Goal: Task Accomplishment & Management: Manage account settings

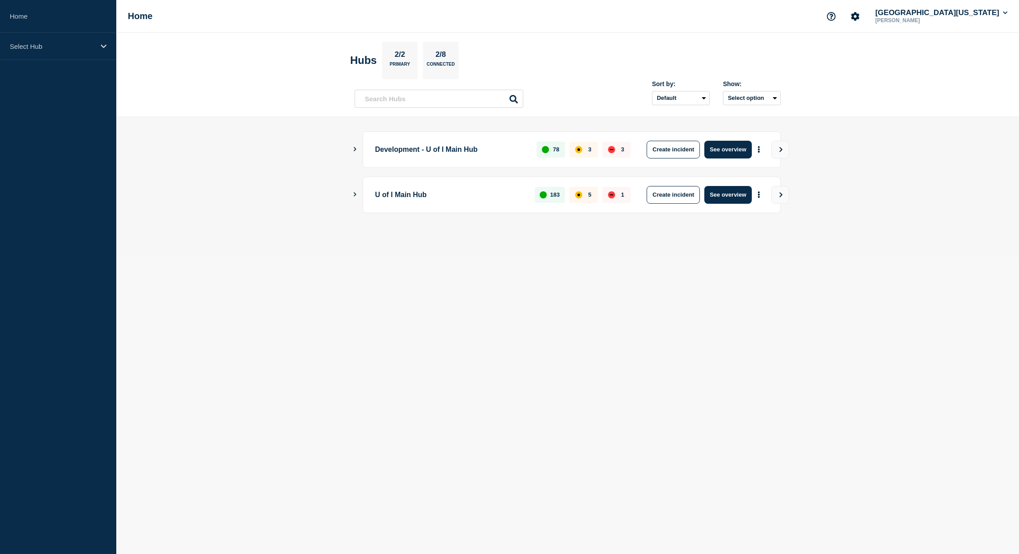
click at [354, 196] on icon "Show Connected Hubs" at bounding box center [355, 194] width 3 height 4
click at [104, 45] on icon at bounding box center [104, 46] width 6 height 7
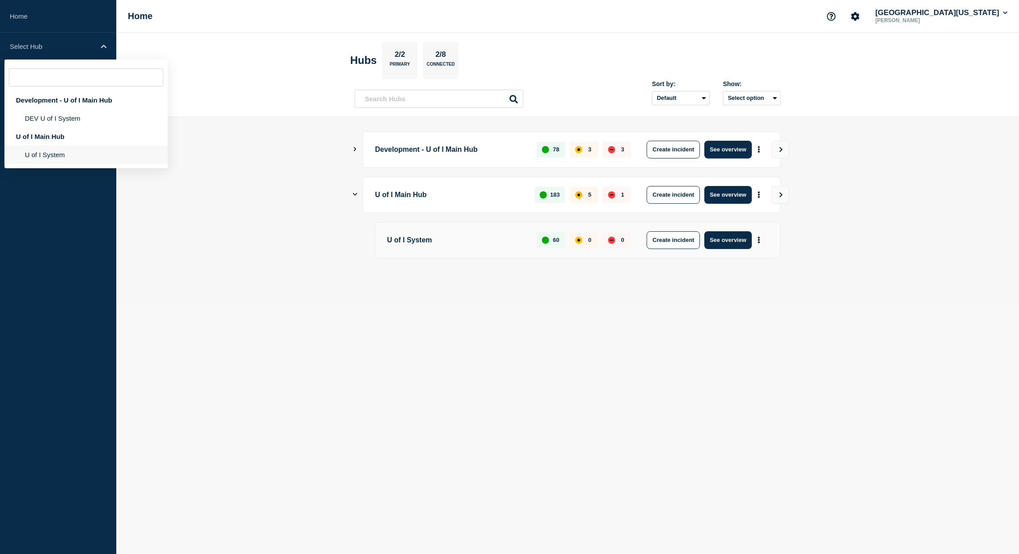
click at [43, 156] on li "U of I System" at bounding box center [85, 155] width 163 height 18
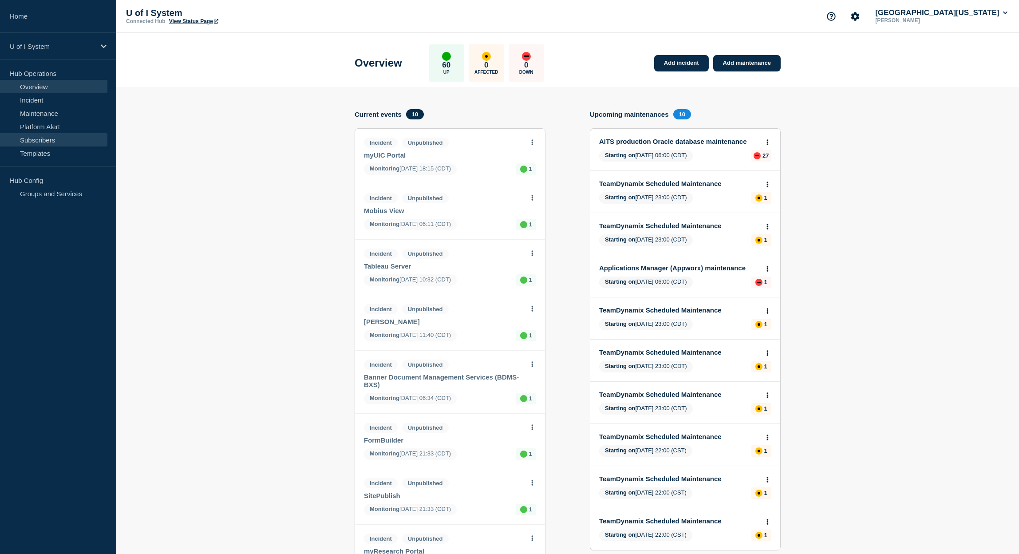
click at [43, 140] on link "Subscribers" at bounding box center [53, 139] width 107 height 13
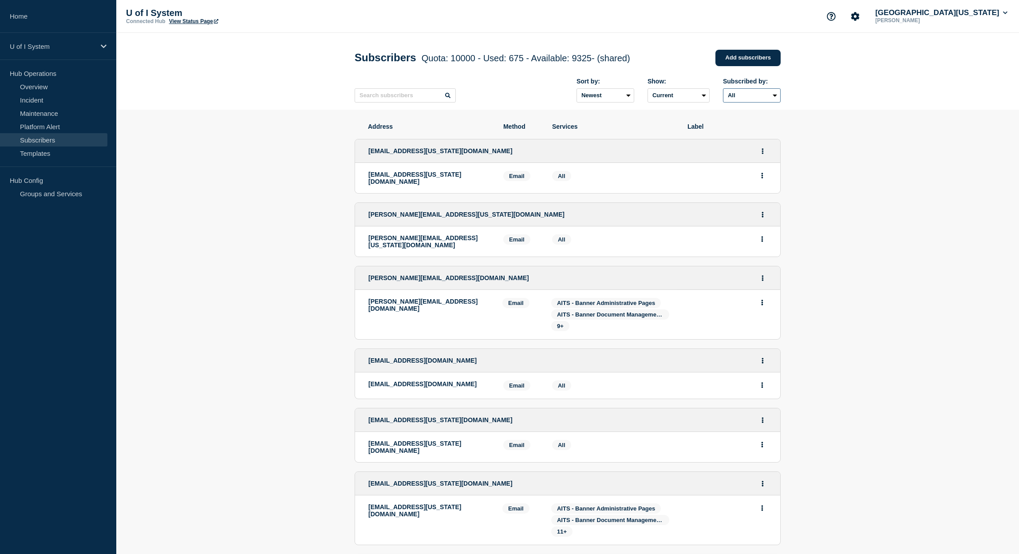
select select "teams"
click option "Teams" at bounding box center [0, 0] width 0 height 0
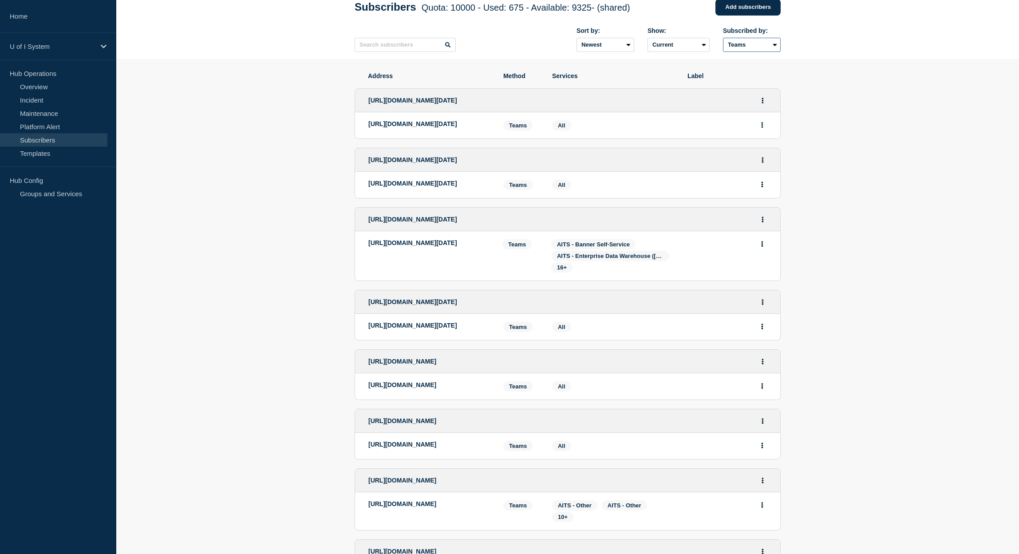
scroll to position [27, 0]
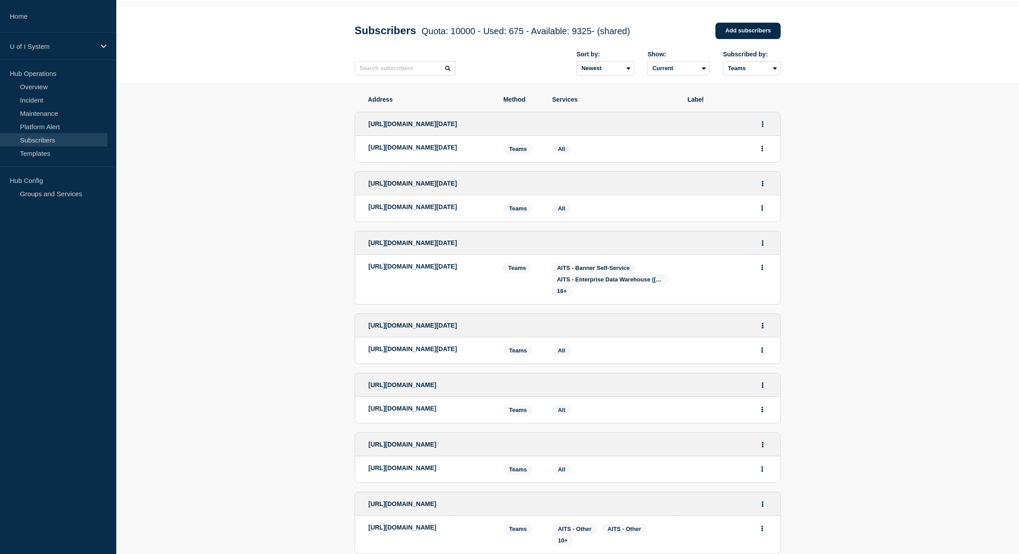
click at [795, 269] on section "Address Method Services Label [URL][DOMAIN_NAME][DATE] [URL][DOMAIN_NAME][DATE]…" at bounding box center [567, 556] width 902 height 946
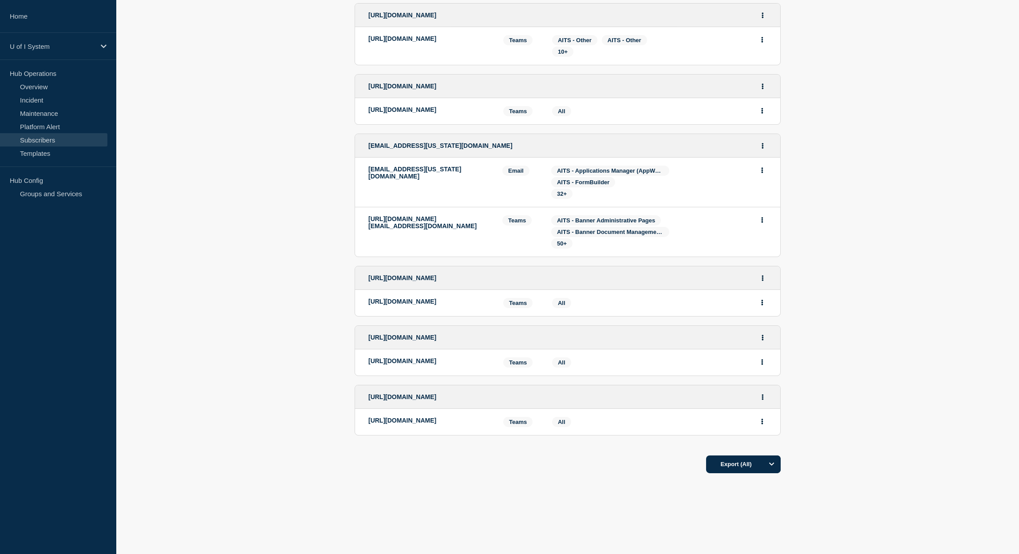
scroll to position [969, 0]
click at [42, 127] on link "Platform Alert" at bounding box center [53, 126] width 107 height 13
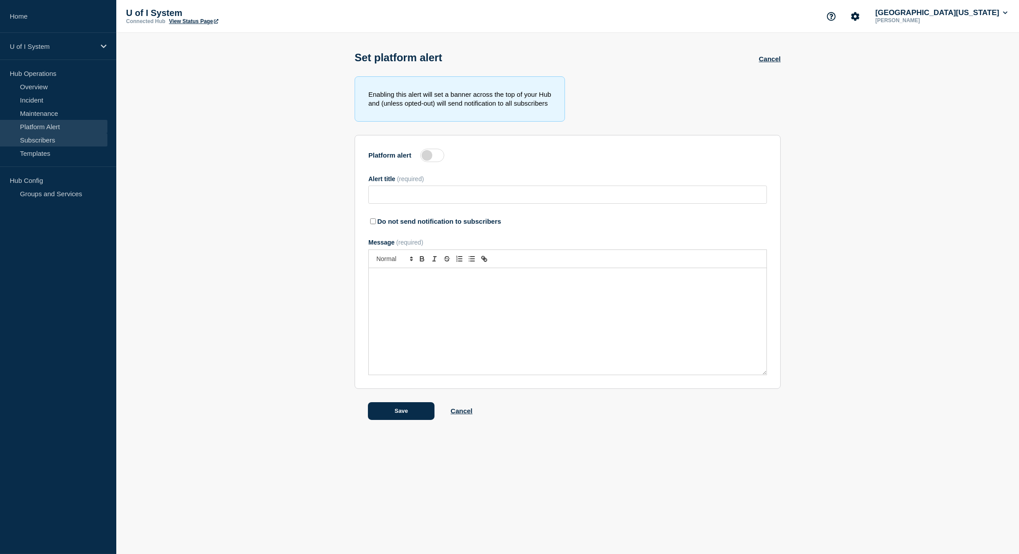
click at [43, 140] on link "Subscribers" at bounding box center [53, 139] width 107 height 13
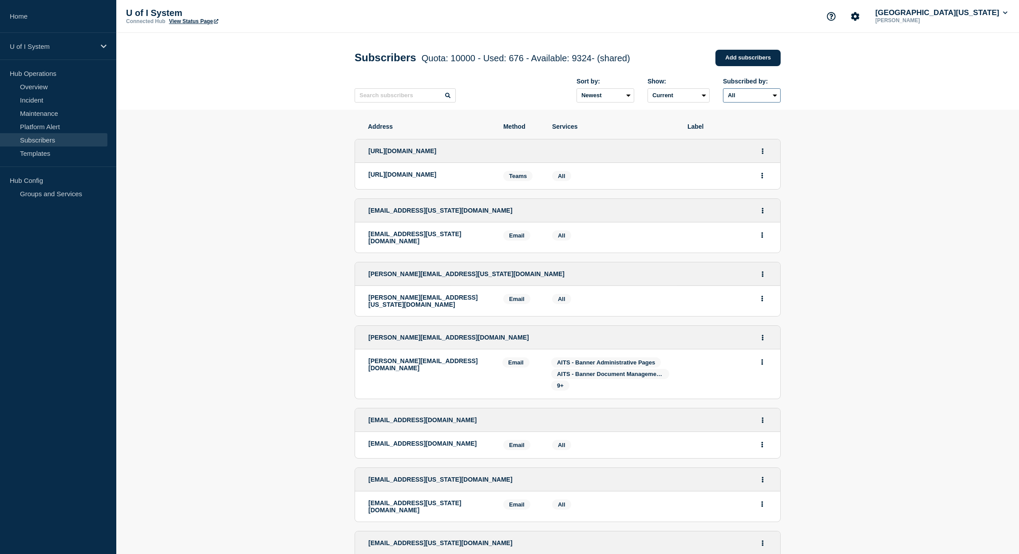
click at [723, 88] on select "All Email SMS Teams" at bounding box center [752, 95] width 58 height 14
select select "teams"
click option "Teams" at bounding box center [0, 0] width 0 height 0
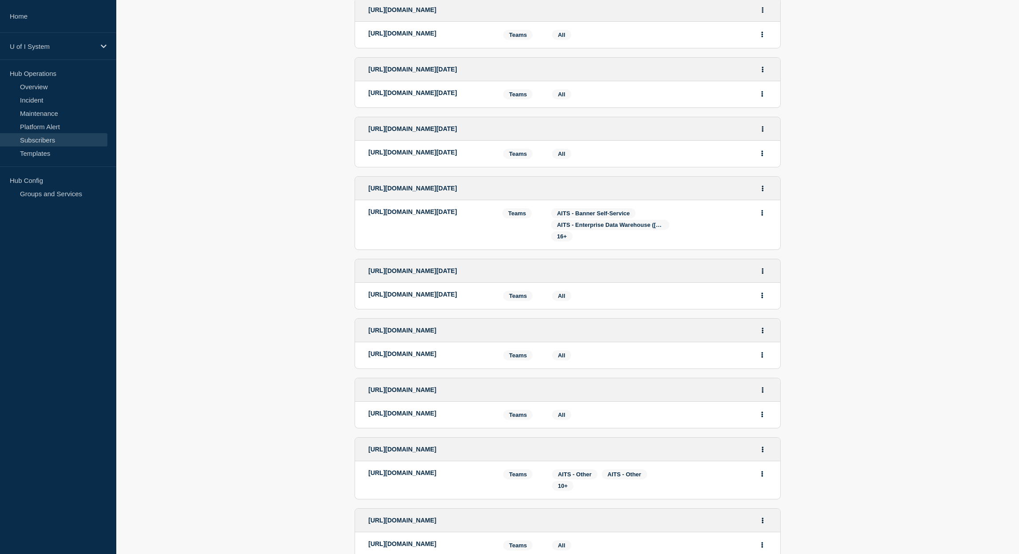
scroll to position [188, 0]
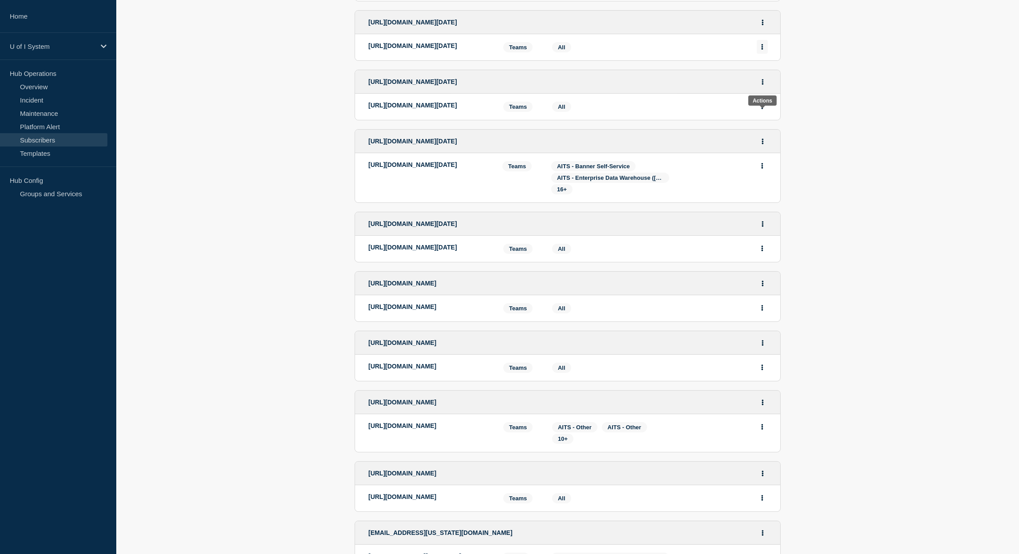
click at [762, 50] on icon "Actions" at bounding box center [762, 47] width 2 height 6
click at [763, 76] on button "Delete" at bounding box center [762, 72] width 17 height 7
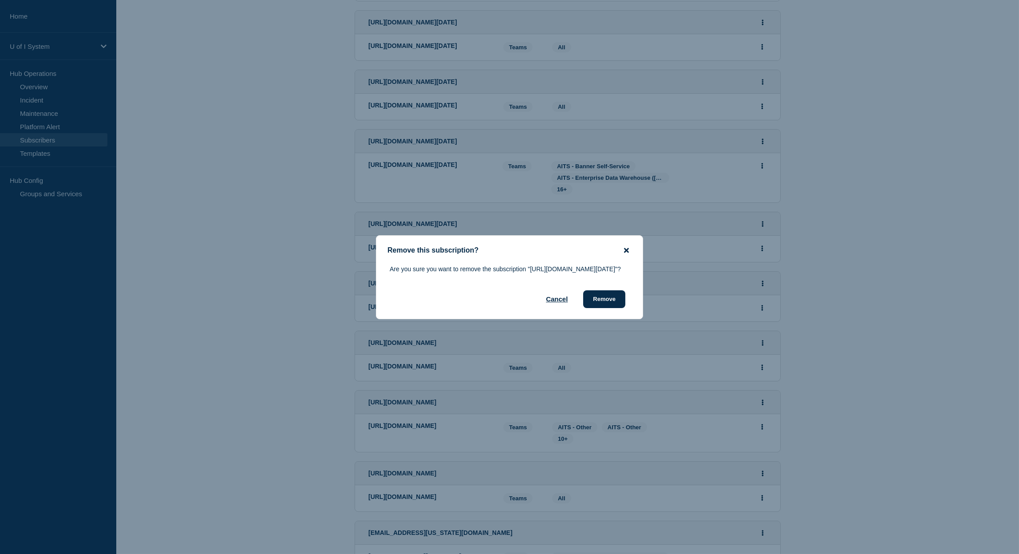
click at [626, 248] on icon "close button" at bounding box center [626, 250] width 5 height 5
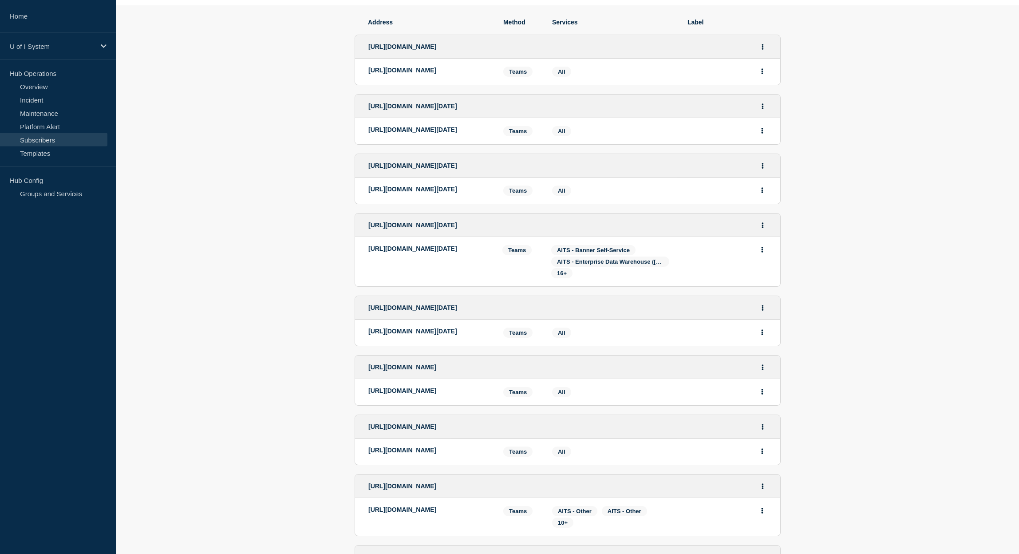
scroll to position [47, 0]
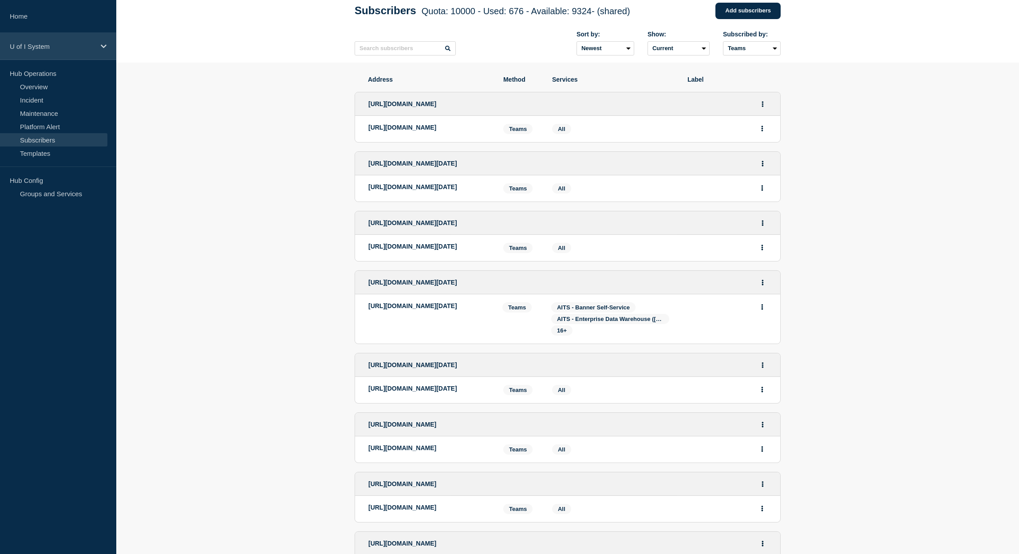
click at [102, 45] on icon at bounding box center [104, 46] width 6 height 4
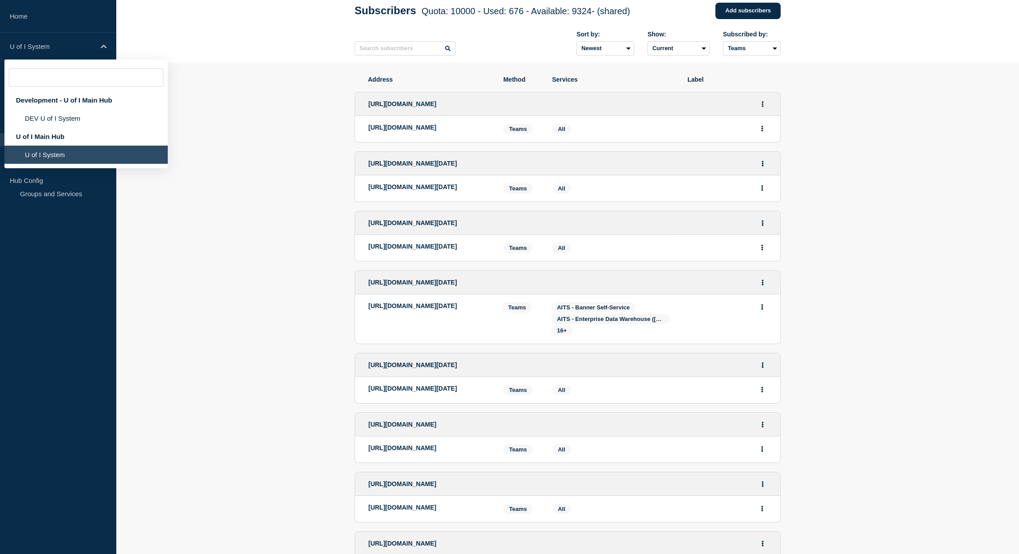
click at [80, 243] on aside "Home U of I System Development - U of I Main Hub DEV U of I System U of I Main …" at bounding box center [58, 277] width 116 height 554
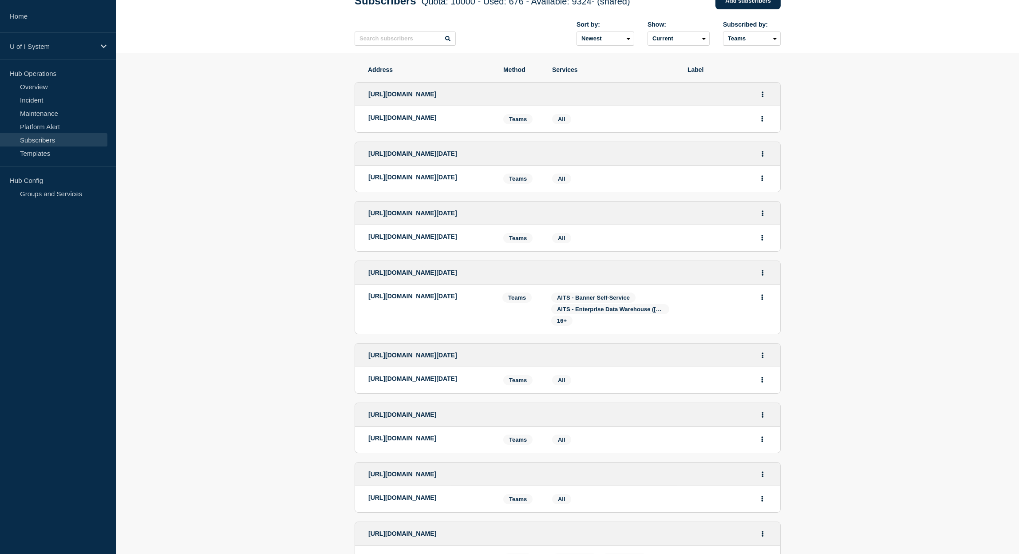
scroll to position [0, 0]
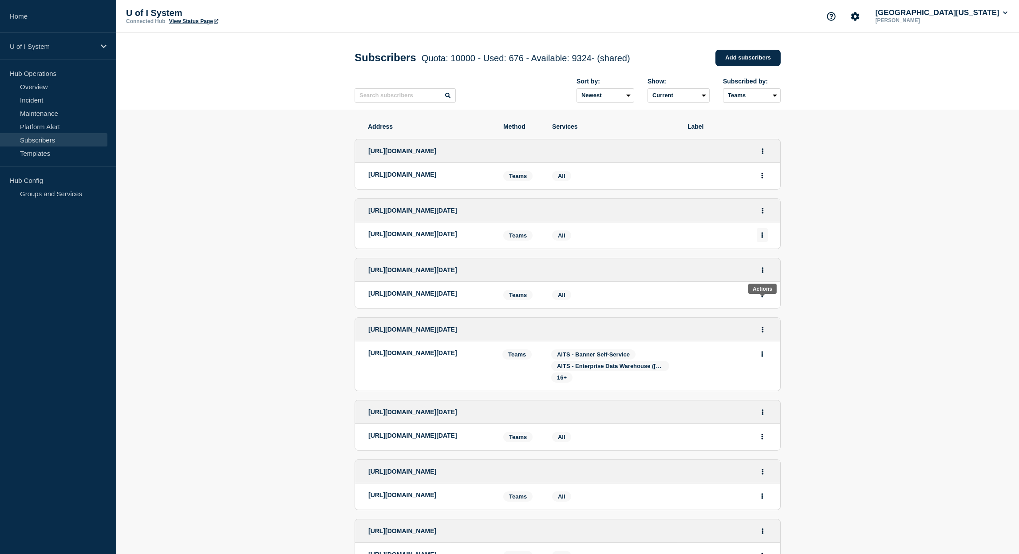
click at [764, 242] on button "Actions" at bounding box center [761, 235] width 11 height 14
click at [767, 264] on button "Delete" at bounding box center [762, 260] width 17 height 7
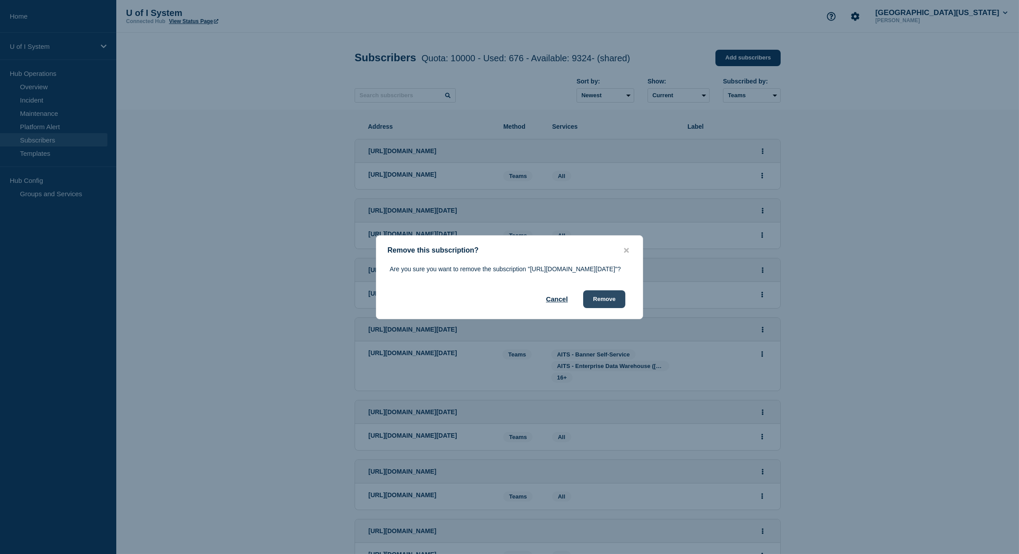
click at [601, 308] on button "Remove" at bounding box center [604, 299] width 42 height 18
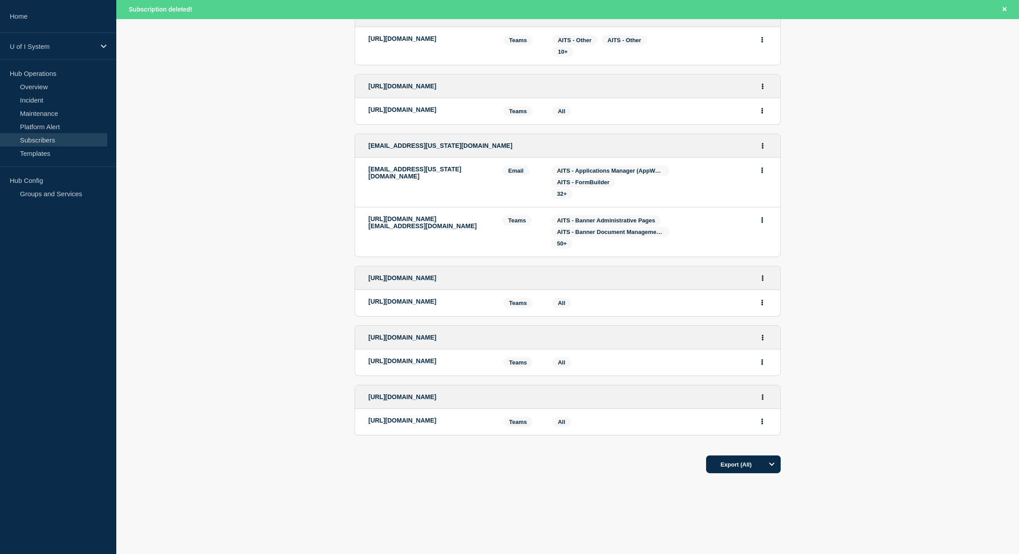
scroll to position [995, 0]
click at [749, 459] on button "Export (All)" at bounding box center [743, 464] width 75 height 18
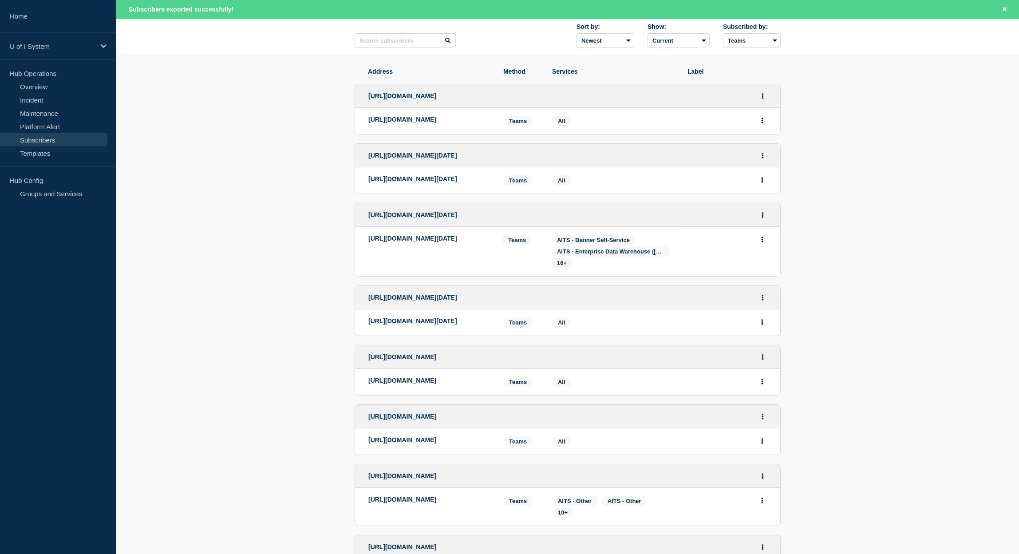
scroll to position [0, 0]
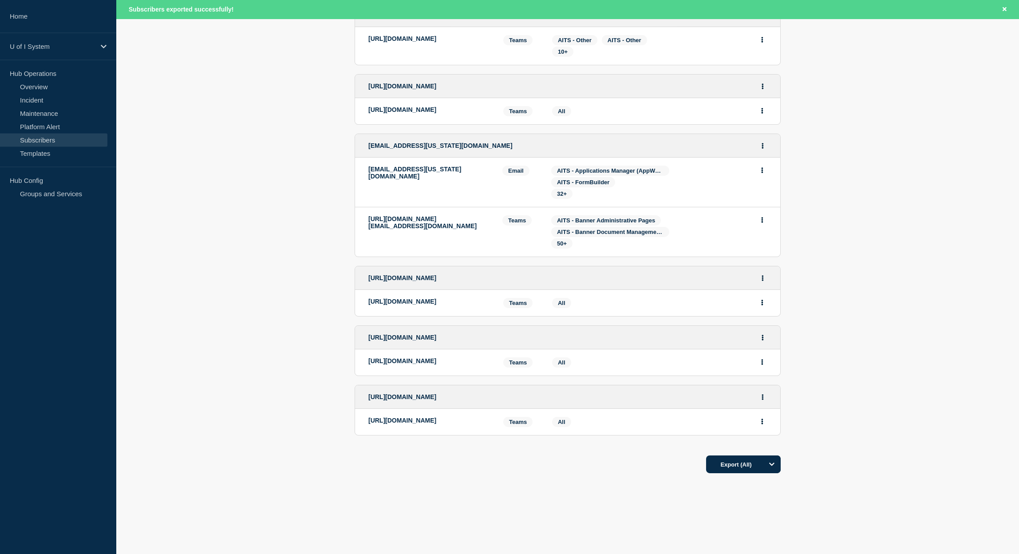
scroll to position [995, 0]
click at [791, 547] on main "Subscribers Quota: 10000 - Used: 675 - Available: 9325 - (shared) Quota Used Av…" at bounding box center [567, 36] width 902 height 1036
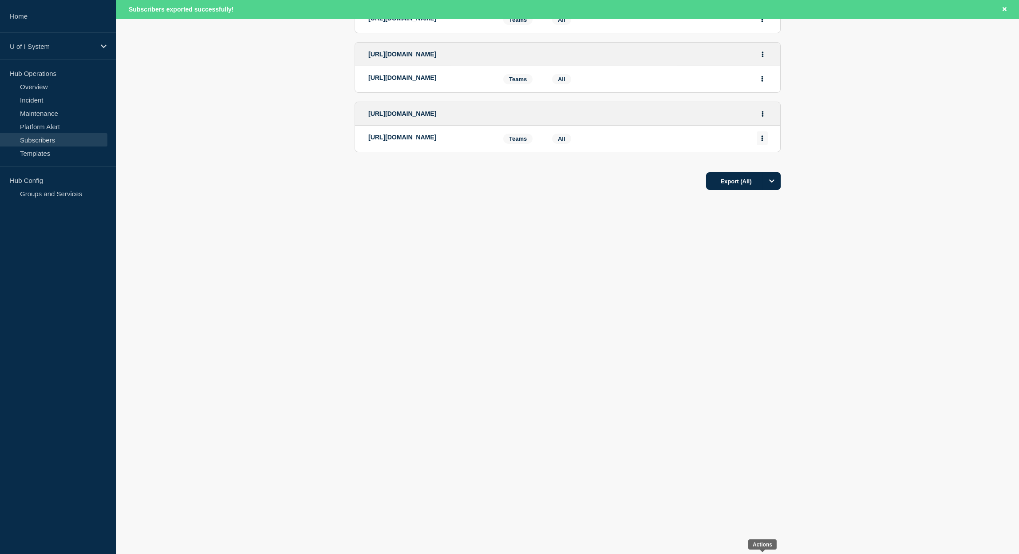
click at [761, 141] on icon "Actions" at bounding box center [762, 138] width 2 height 6
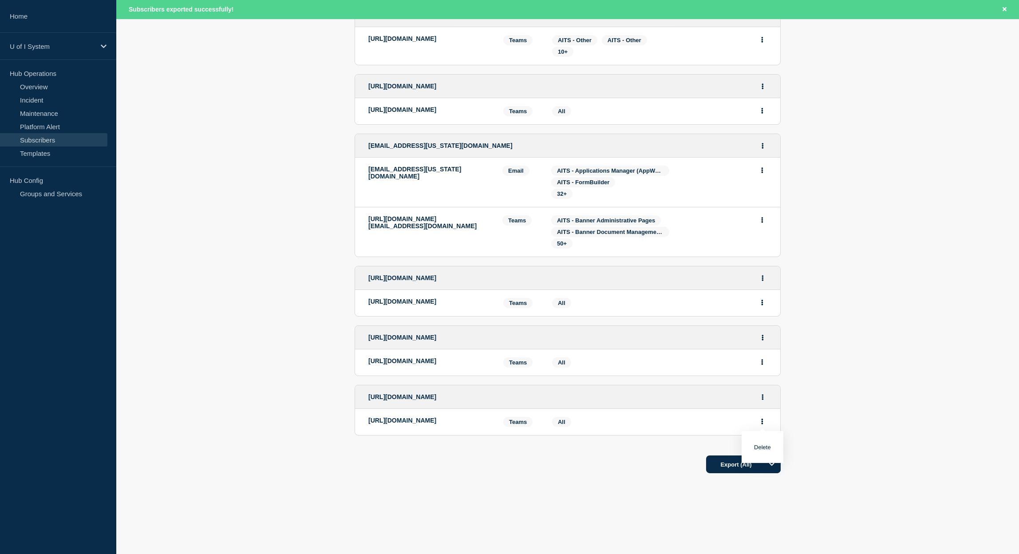
click at [247, 525] on section "Address Method Services Label [URL][DOMAIN_NAME] [URL][DOMAIN_NAME] Teams Teams…" at bounding box center [567, 67] width 902 height 946
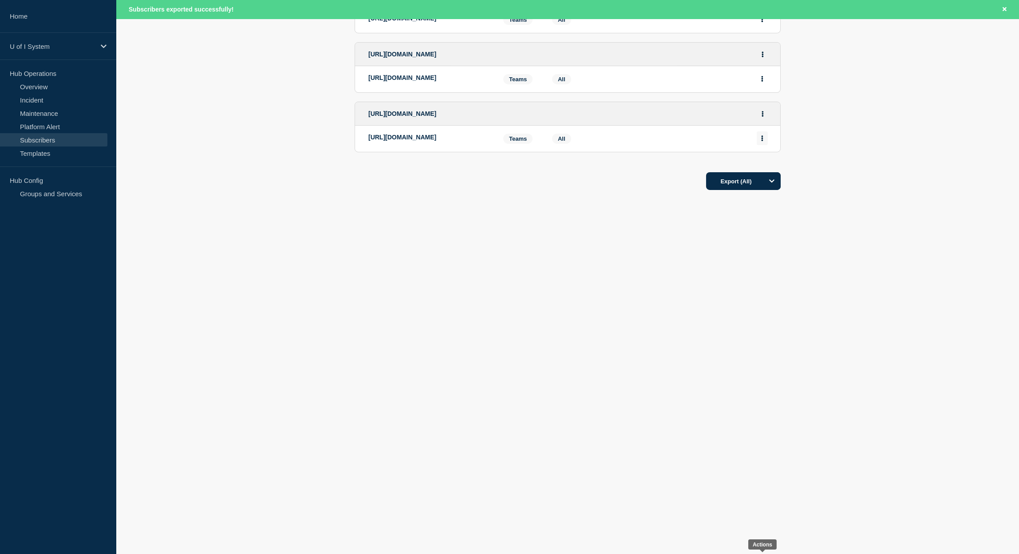
click at [761, 145] on button "Actions" at bounding box center [761, 138] width 11 height 14
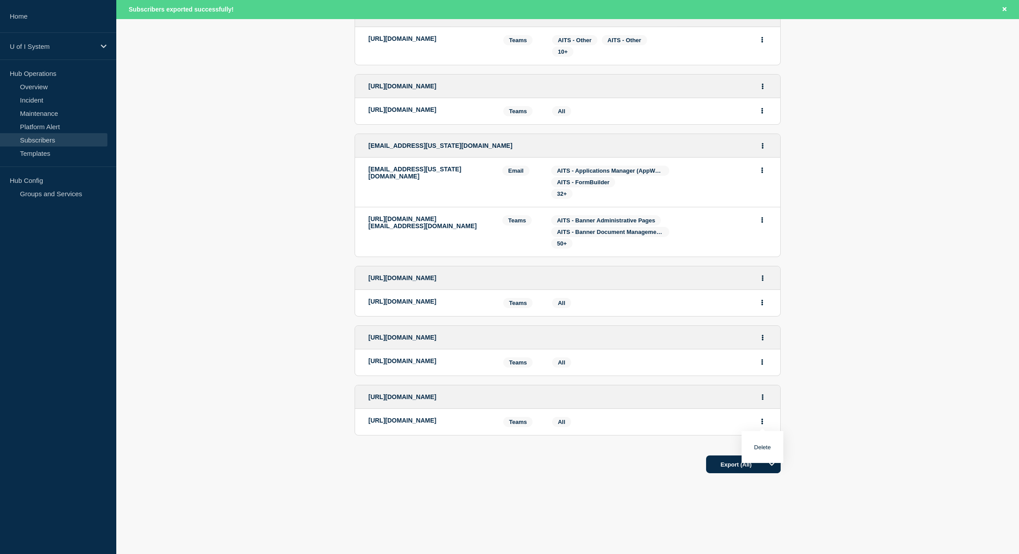
click at [765, 444] on button "Delete" at bounding box center [762, 447] width 17 height 7
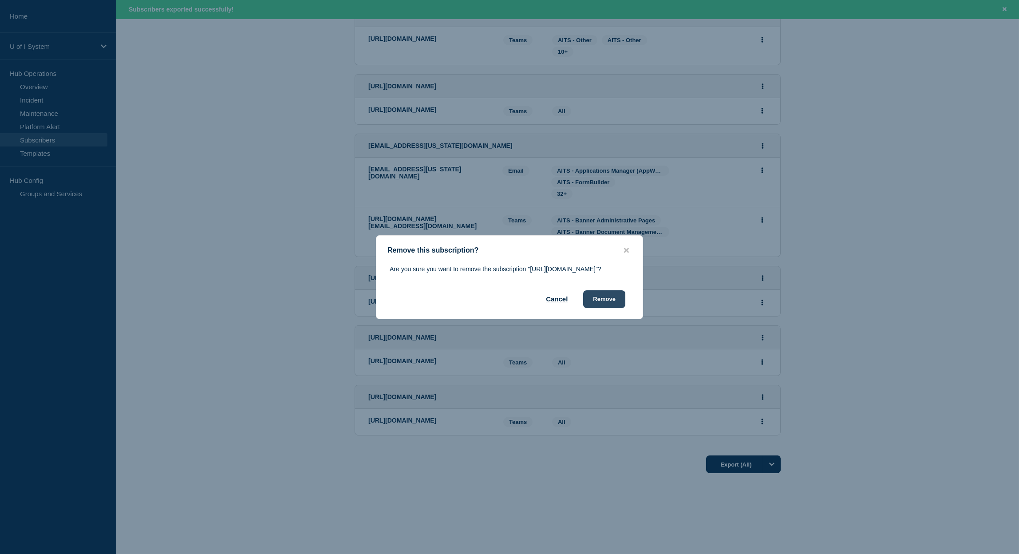
click at [603, 308] on button "Remove" at bounding box center [604, 299] width 42 height 18
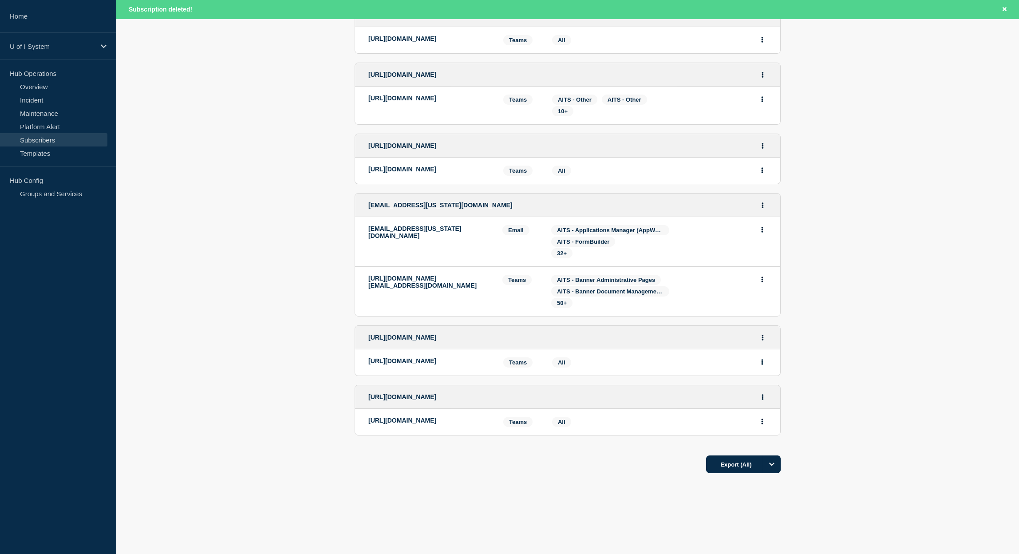
scroll to position [894, 0]
click at [1010, 59] on section "Address Method Services Label [URL][DOMAIN_NAME] [URL][DOMAIN_NAME] Teams Teams…" at bounding box center [567, 97] width 902 height 887
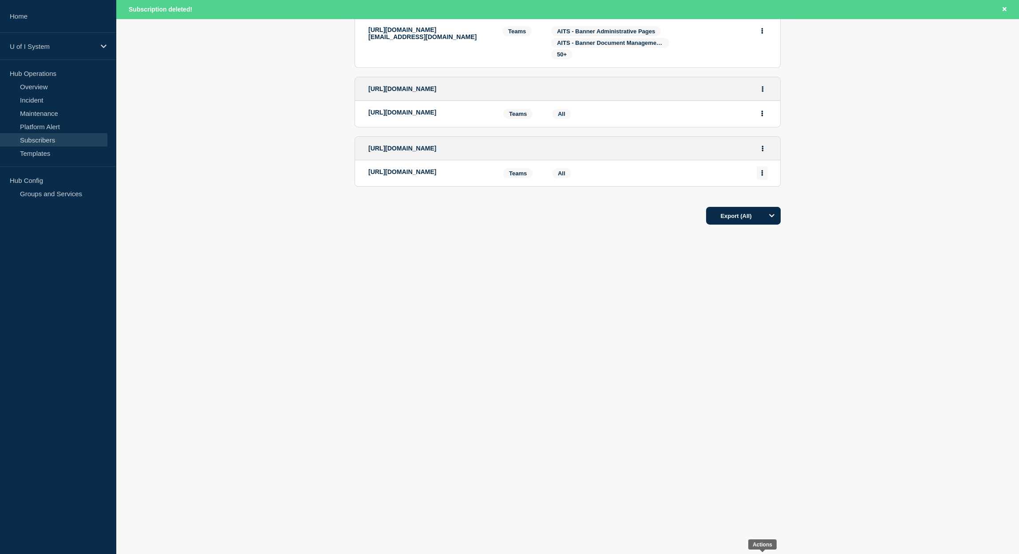
click at [760, 180] on button "Actions" at bounding box center [761, 173] width 11 height 14
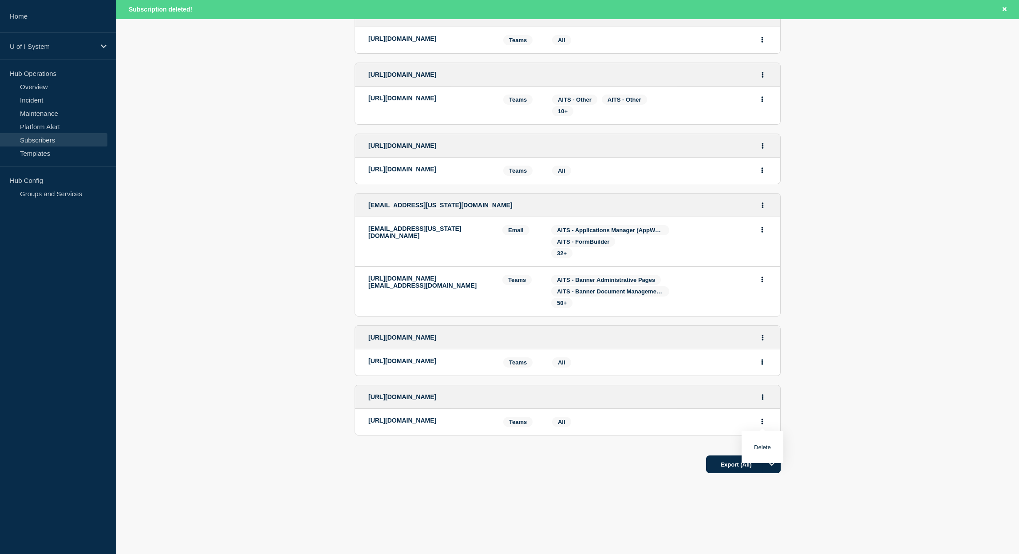
click at [764, 431] on div "Delete" at bounding box center [762, 447] width 42 height 32
click at [765, 444] on button "Delete" at bounding box center [762, 447] width 17 height 7
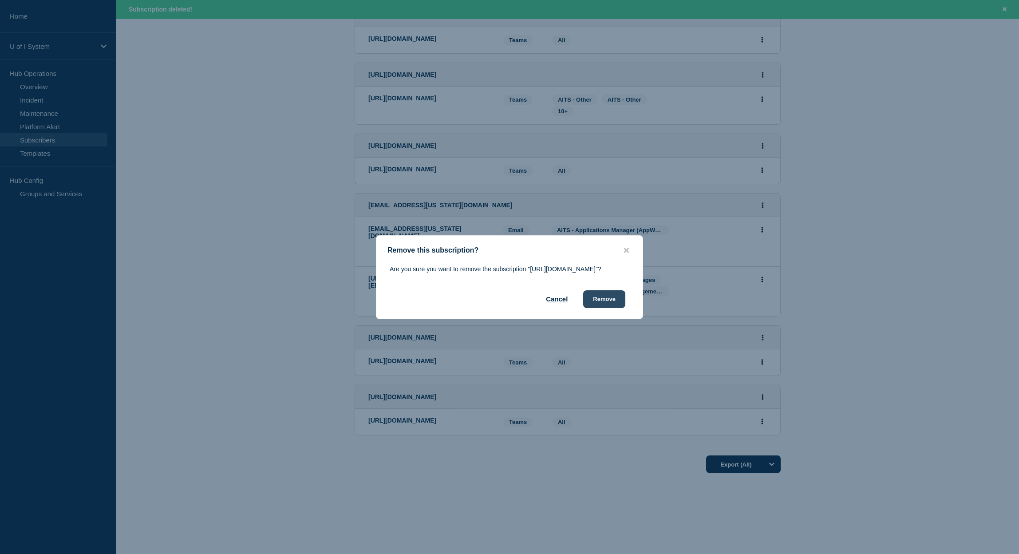
click at [596, 308] on button "Remove" at bounding box center [604, 299] width 42 height 18
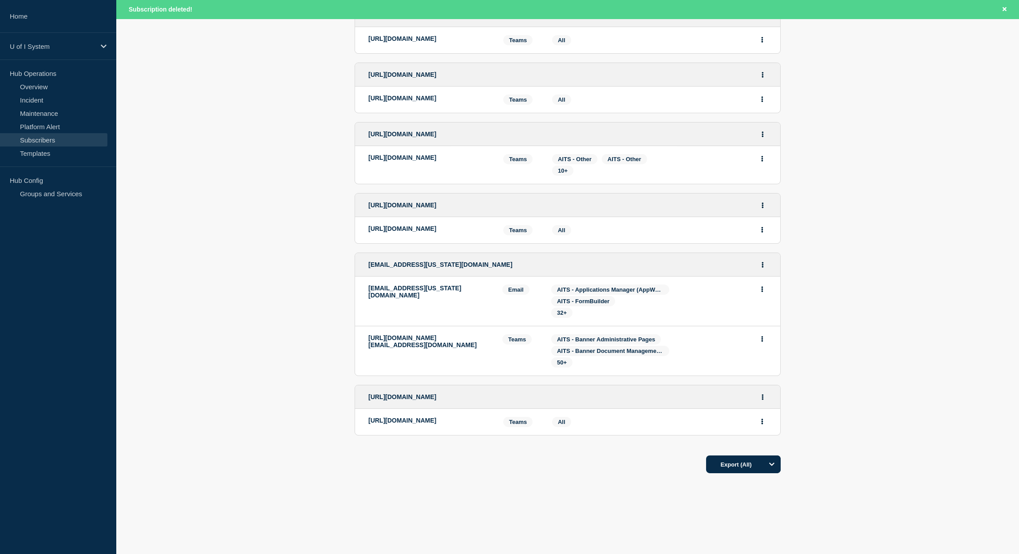
scroll to position [800, 0]
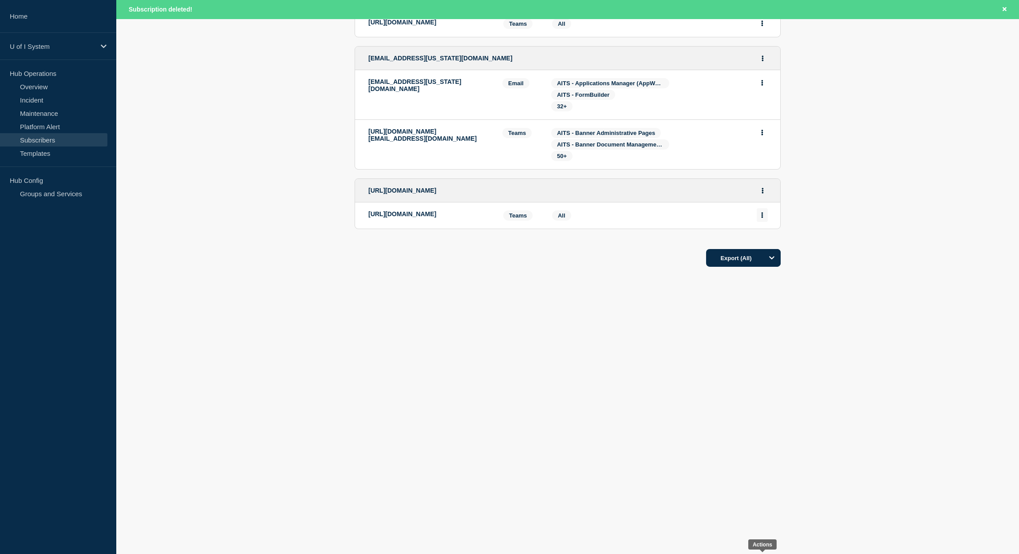
click at [762, 218] on icon "Actions" at bounding box center [762, 215] width 2 height 6
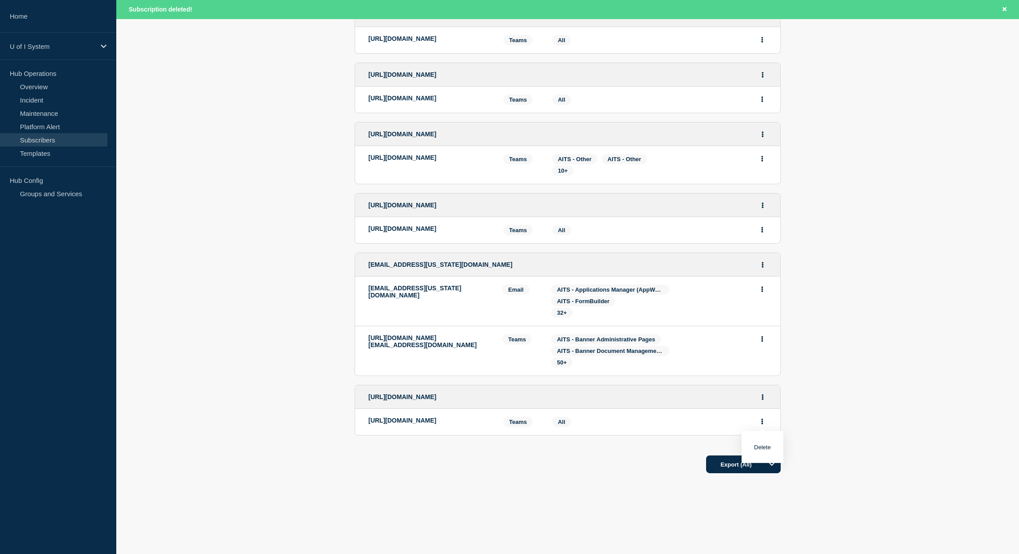
click at [763, 444] on button "Delete" at bounding box center [762, 447] width 17 height 7
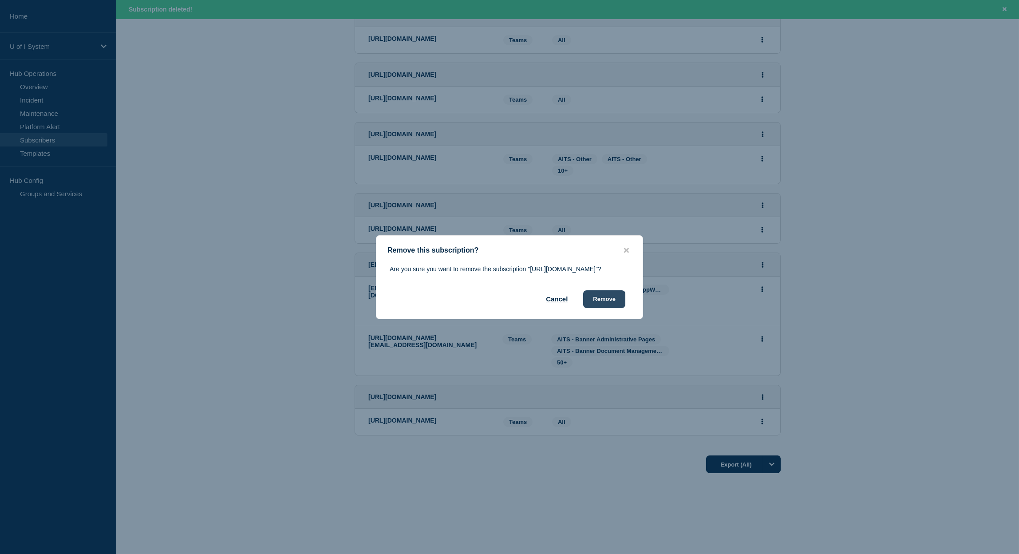
click at [613, 308] on button "Remove" at bounding box center [604, 299] width 42 height 18
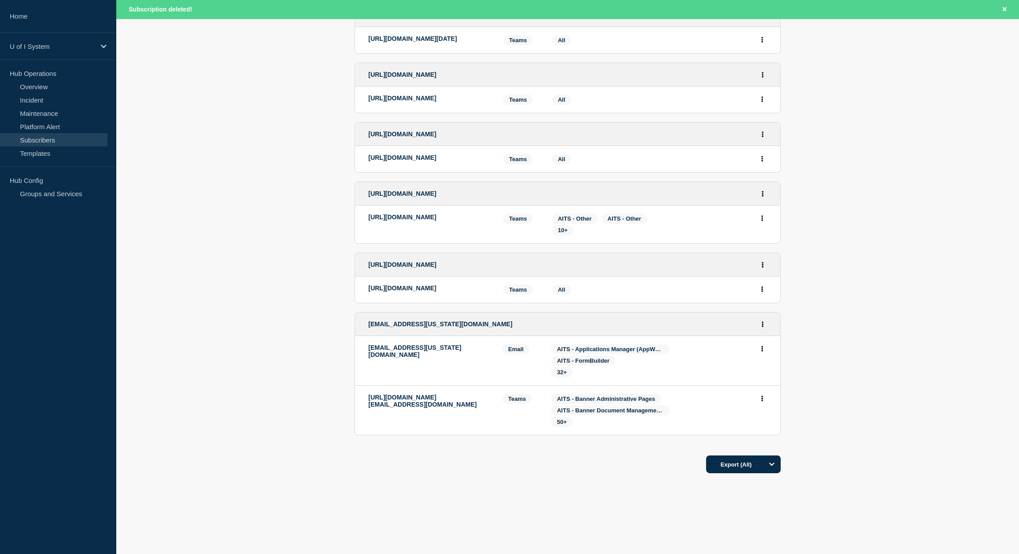
scroll to position [511, 0]
click at [319, 406] on section "Address Method Services Label [URL][DOMAIN_NAME] [URL][DOMAIN_NAME] Teams Teams…" at bounding box center [567, 156] width 902 height 768
click at [294, 328] on section "Address Method Services Label [URL][DOMAIN_NAME] [URL][DOMAIN_NAME] Teams Teams…" at bounding box center [567, 156] width 902 height 768
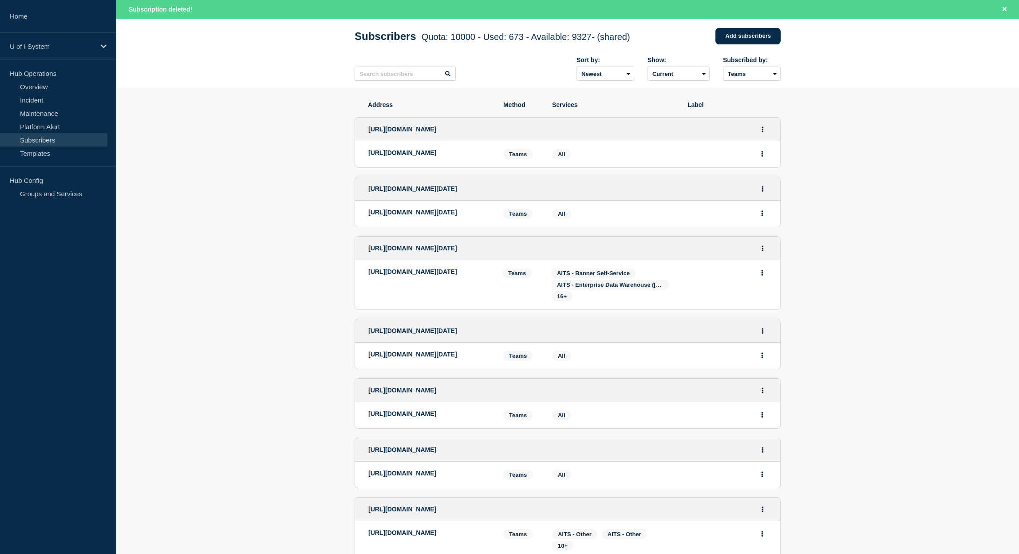
scroll to position [39, 0]
click at [24, 18] on link "Home" at bounding box center [58, 16] width 116 height 33
